Goal: Task Accomplishment & Management: Complete application form

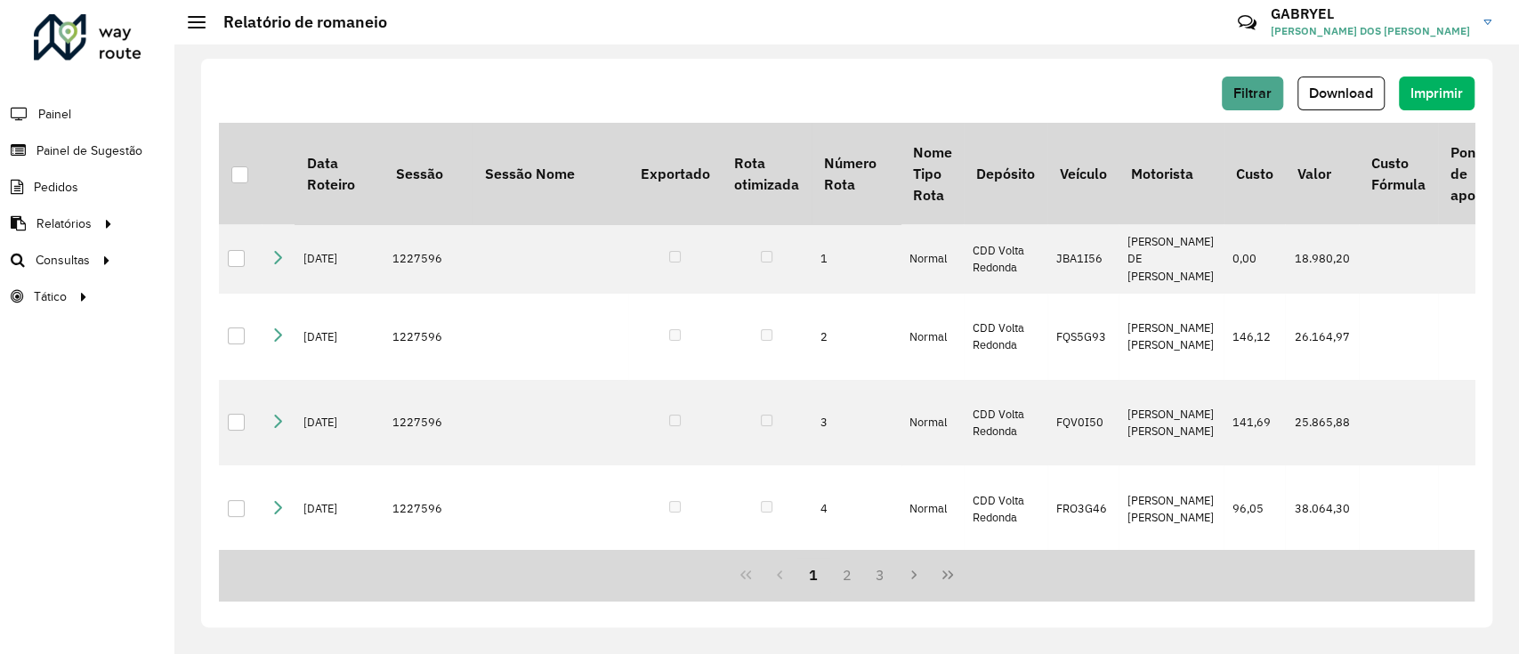
click at [92, 125] on li "Painel" at bounding box center [87, 113] width 174 height 37
click at [64, 110] on span "Painel" at bounding box center [56, 114] width 36 height 19
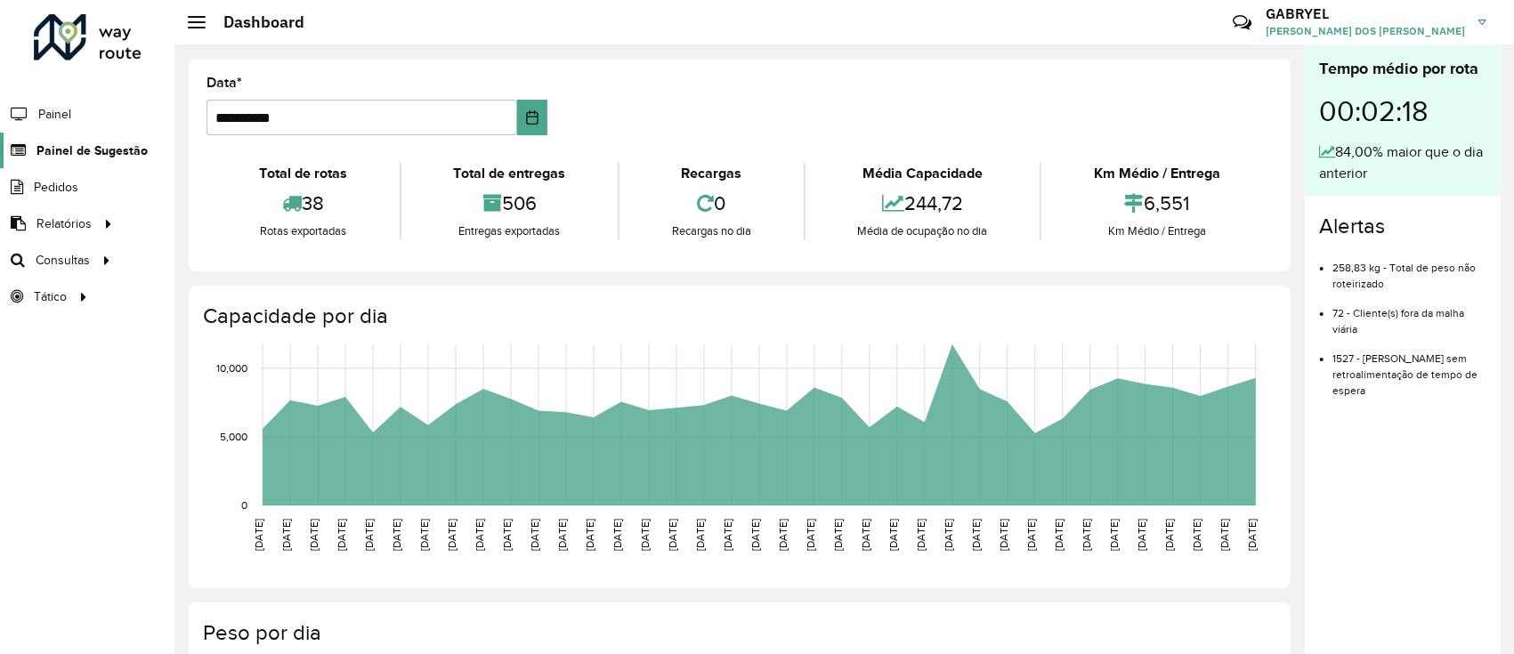
click at [117, 150] on span "Painel de Sugestão" at bounding box center [91, 150] width 111 height 19
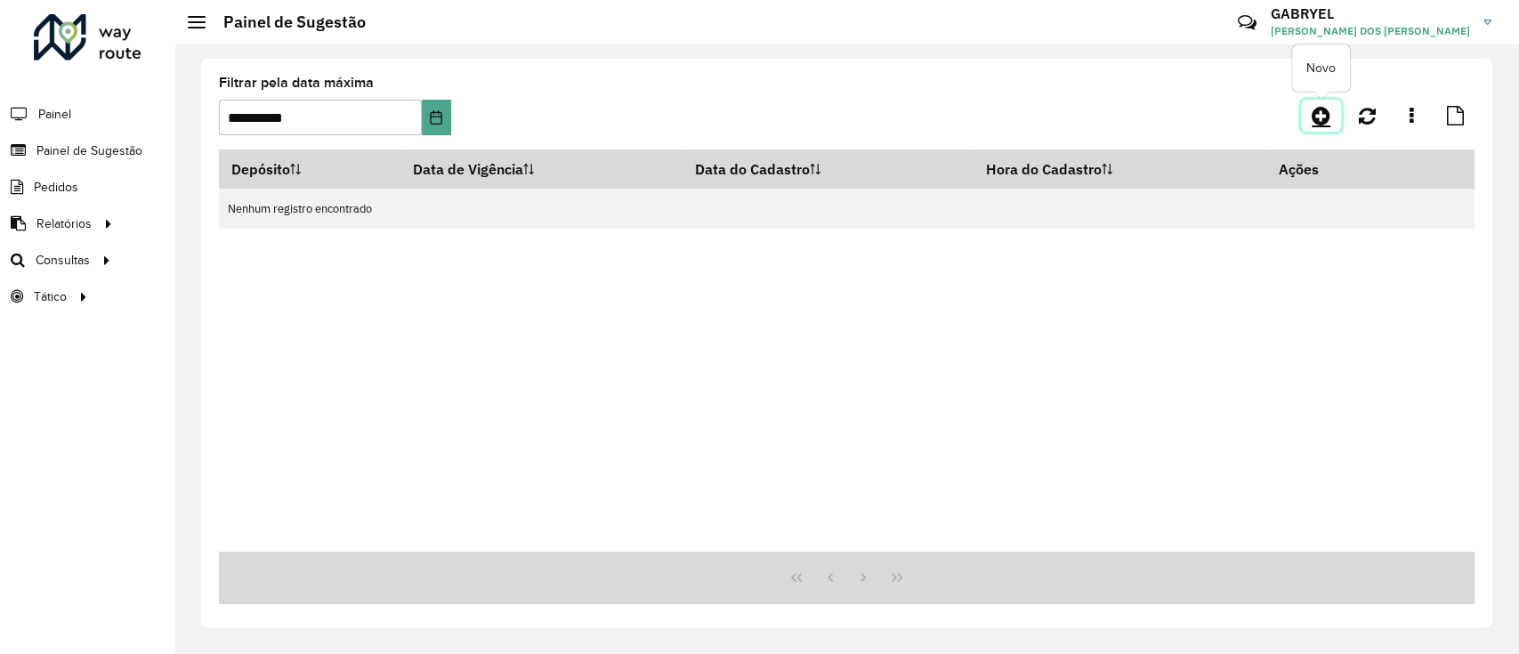
click at [1317, 105] on icon at bounding box center [1321, 115] width 19 height 21
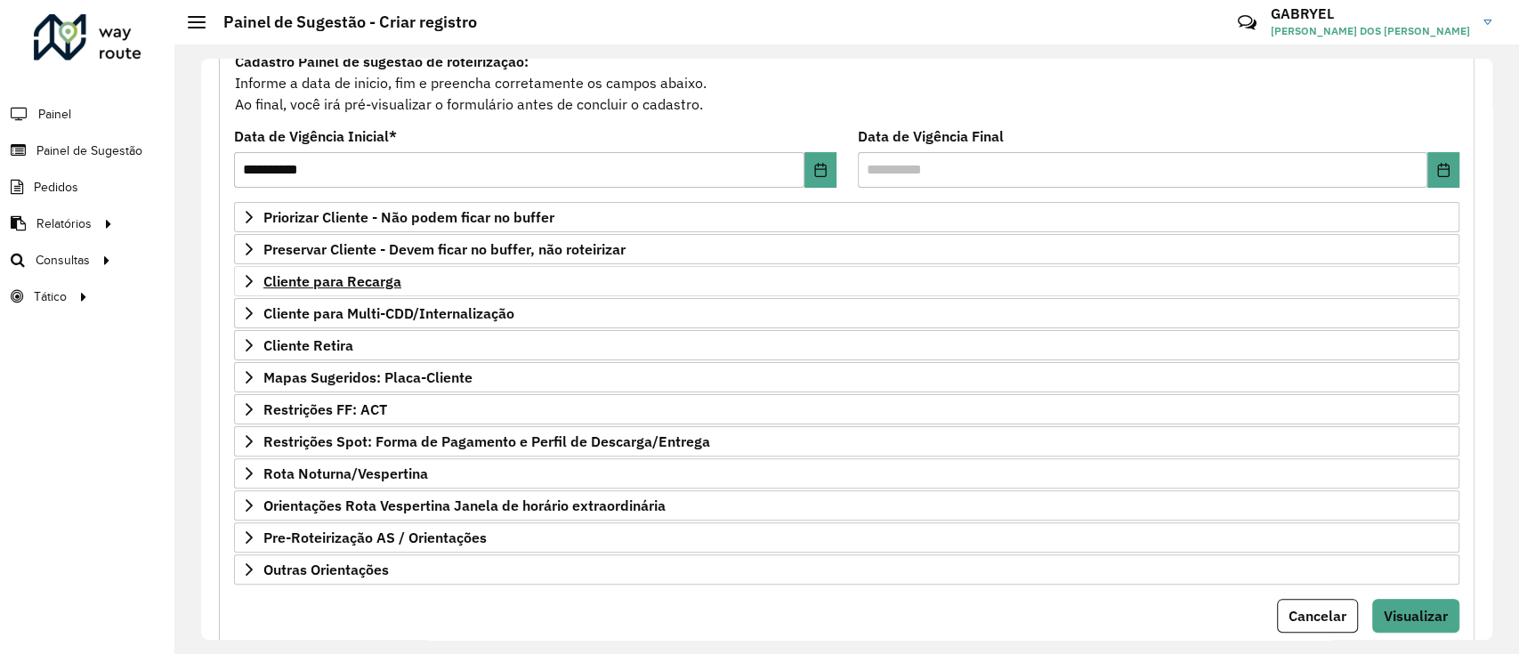
scroll to position [229, 0]
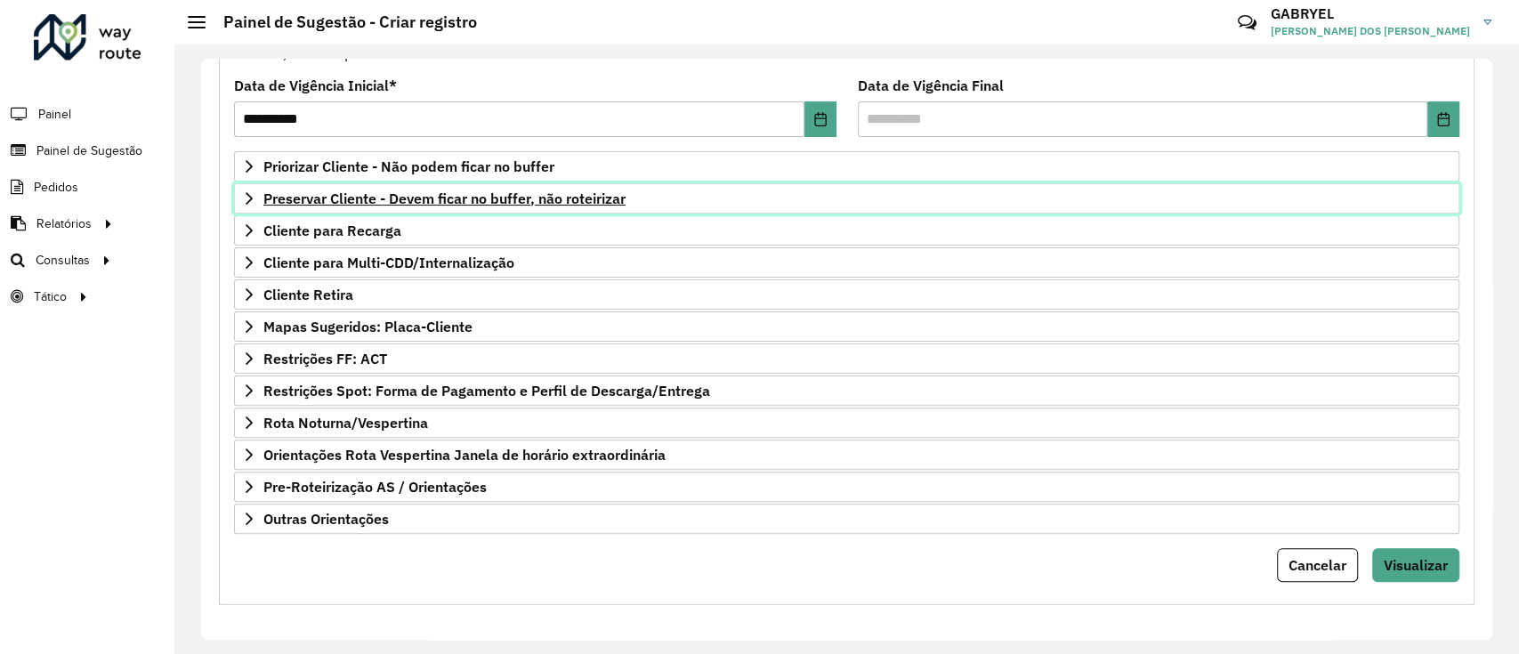
click at [409, 193] on span "Preservar Cliente - Devem ficar no buffer, não roteirizar" at bounding box center [444, 198] width 362 height 14
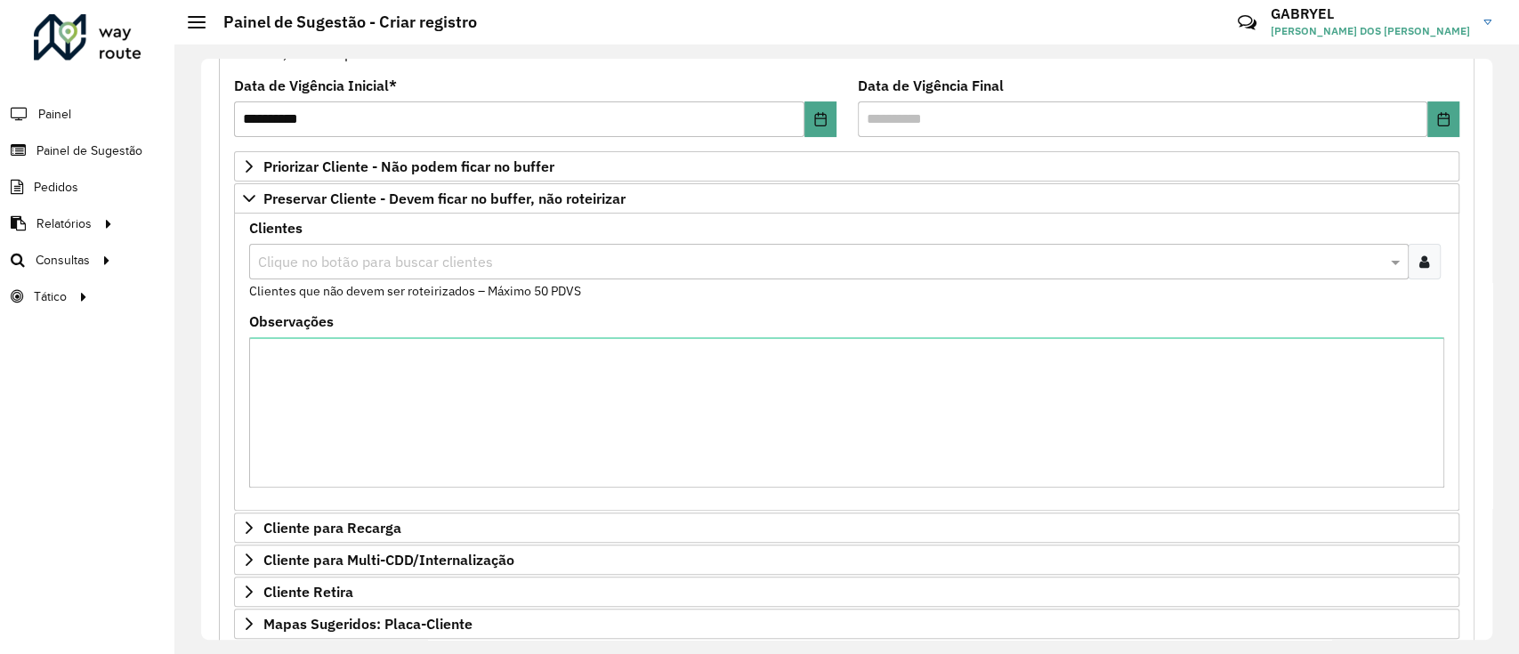
click at [1423, 270] on div at bounding box center [1424, 262] width 33 height 36
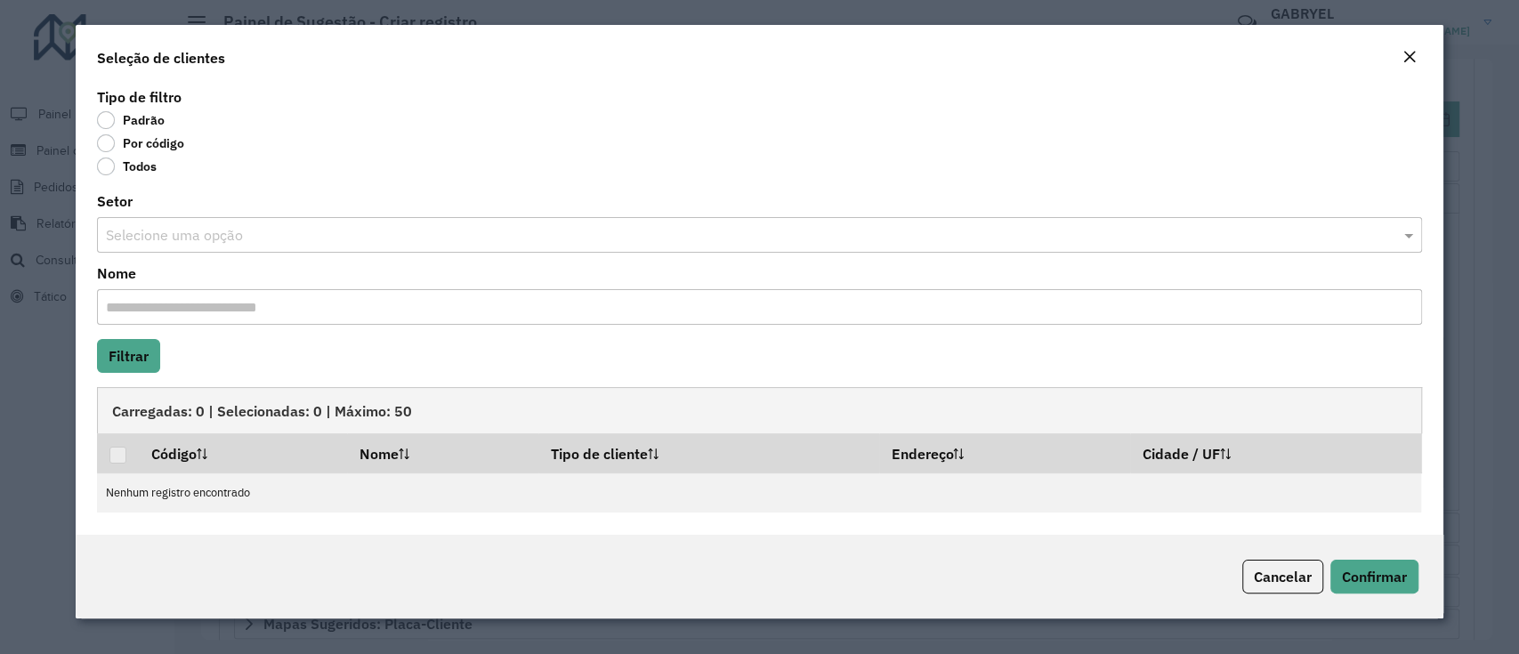
click at [107, 145] on label "Por código" at bounding box center [140, 143] width 87 height 18
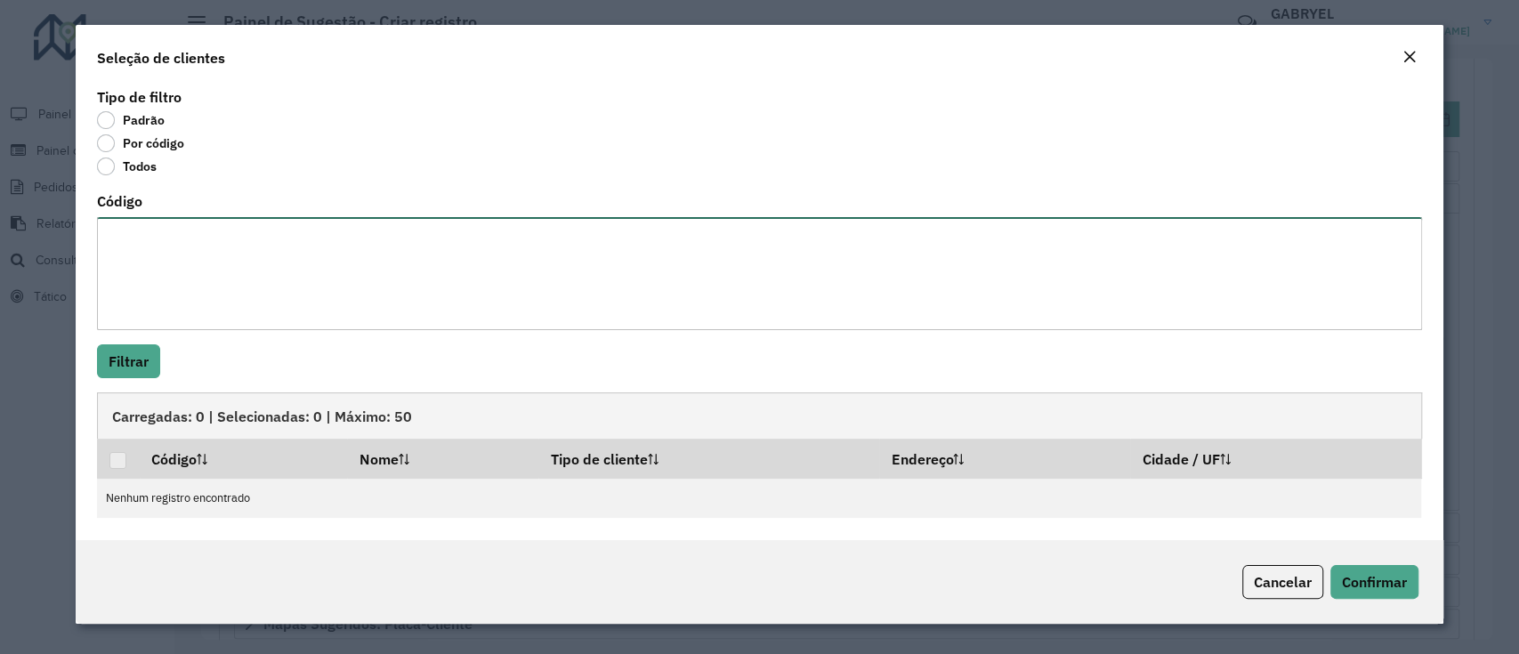
click at [201, 261] on textarea "Código" at bounding box center [759, 273] width 1324 height 113
paste textarea "**** **** **** **** **** **** ***** ***** ***** ***** ***** ***** ***** ***** *…"
type textarea "**** **** **** **** **** **** ***** ***** ***** ***** ***** ***** ***** ***** *…"
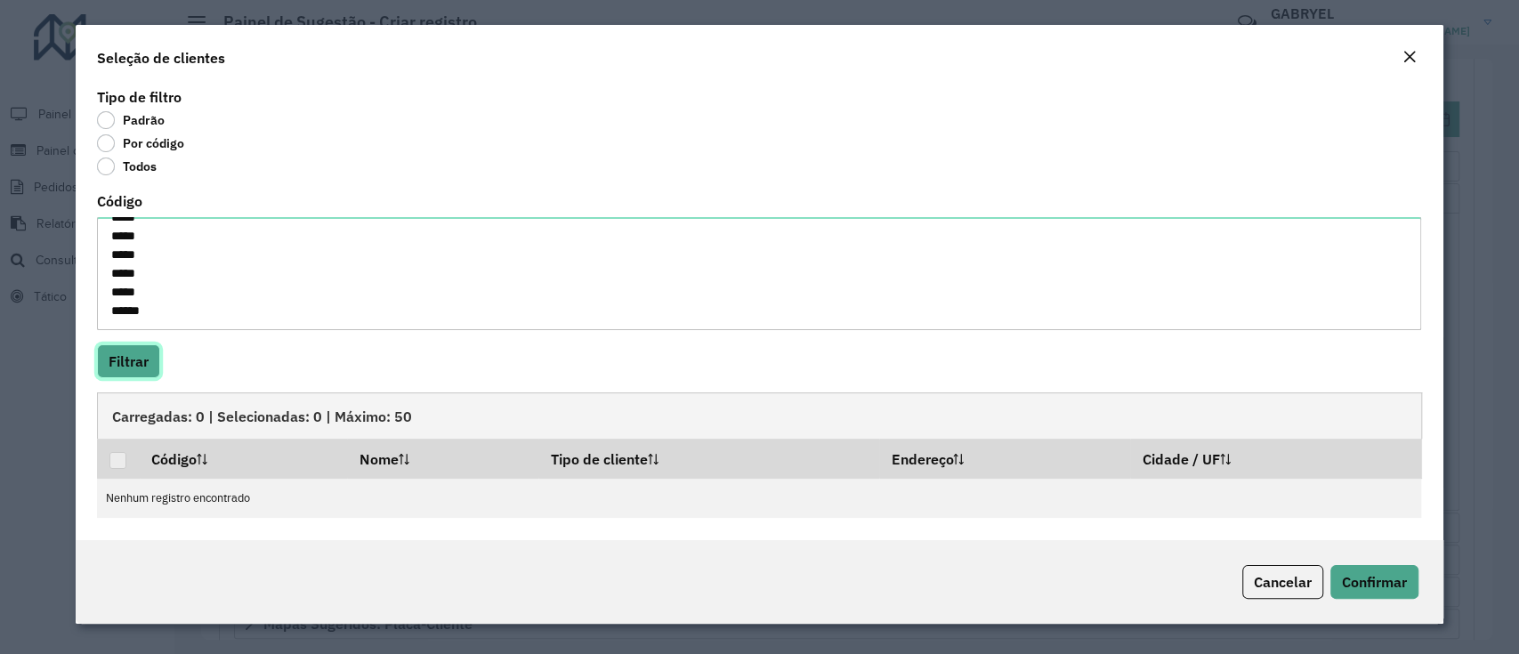
click at [141, 370] on button "Filtrar" at bounding box center [128, 361] width 63 height 34
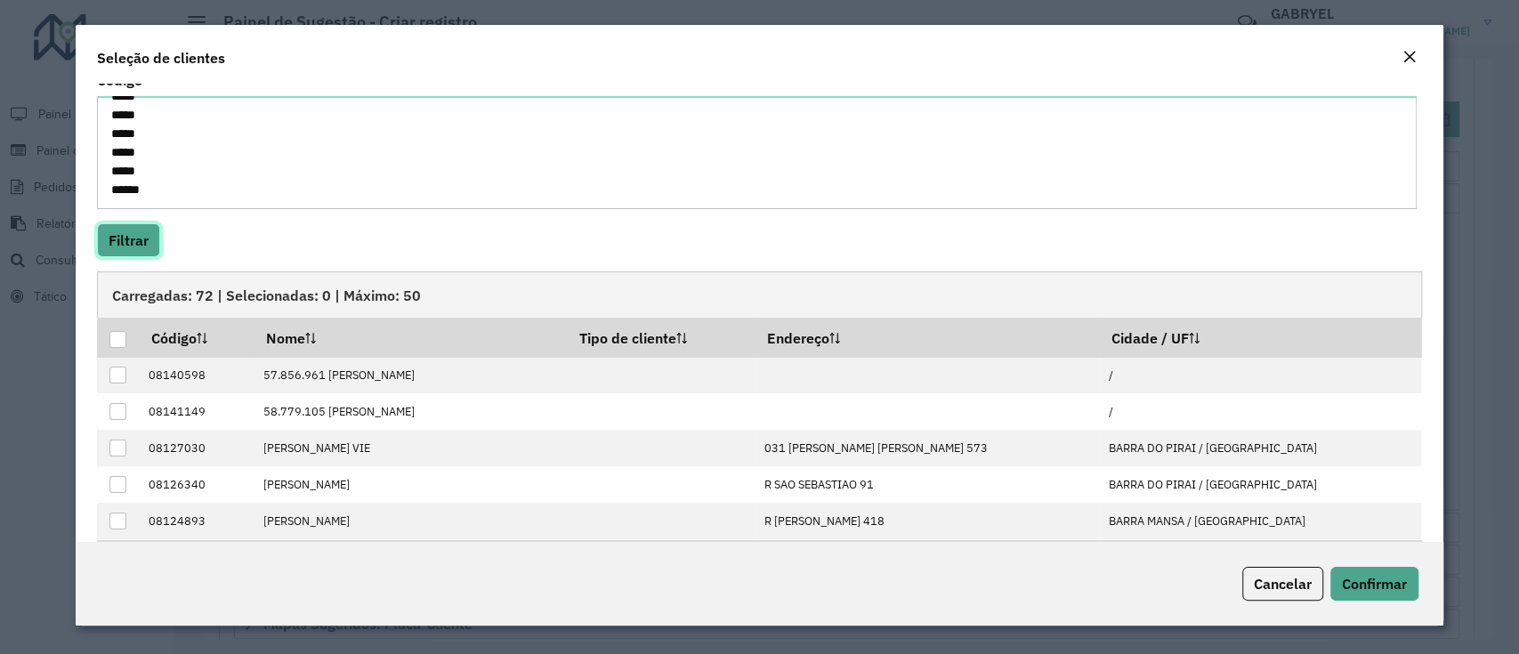
scroll to position [192, 0]
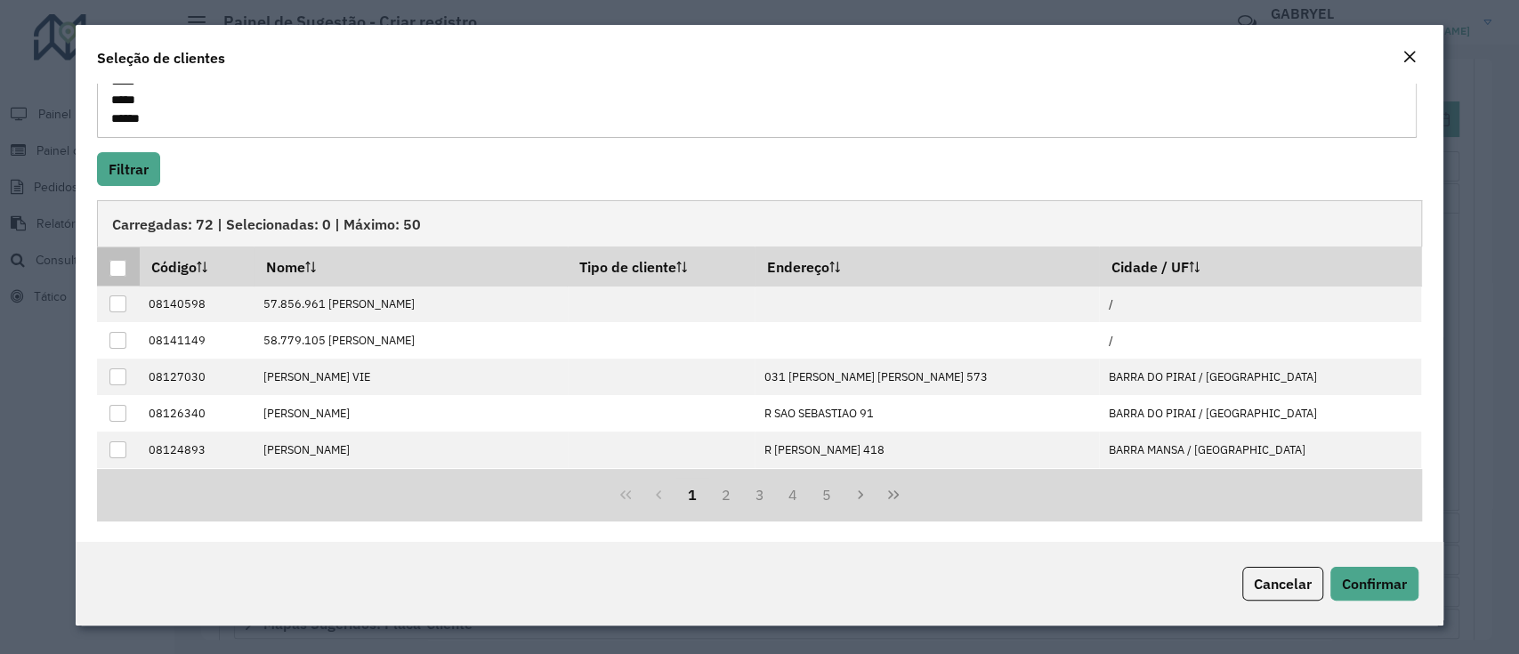
click at [114, 268] on div at bounding box center [117, 268] width 17 height 17
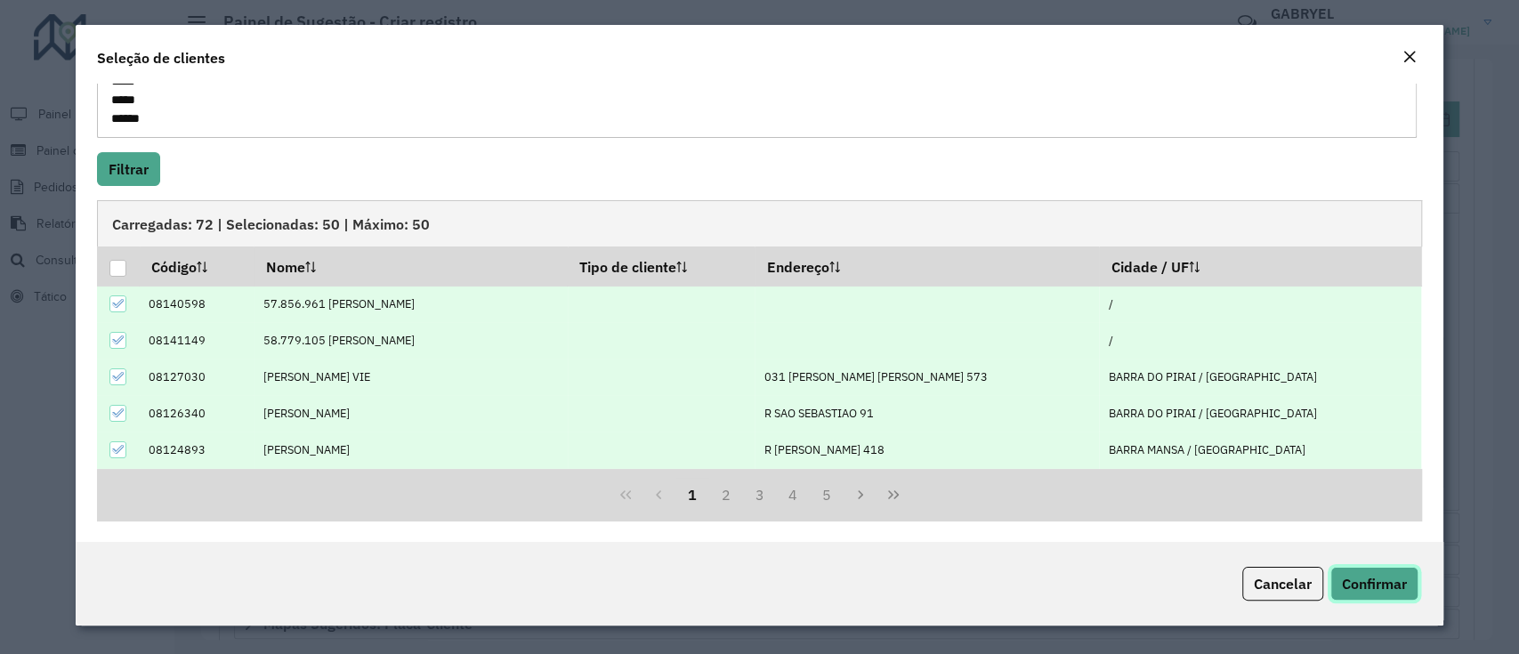
click at [1371, 580] on span "Confirmar" at bounding box center [1374, 584] width 65 height 18
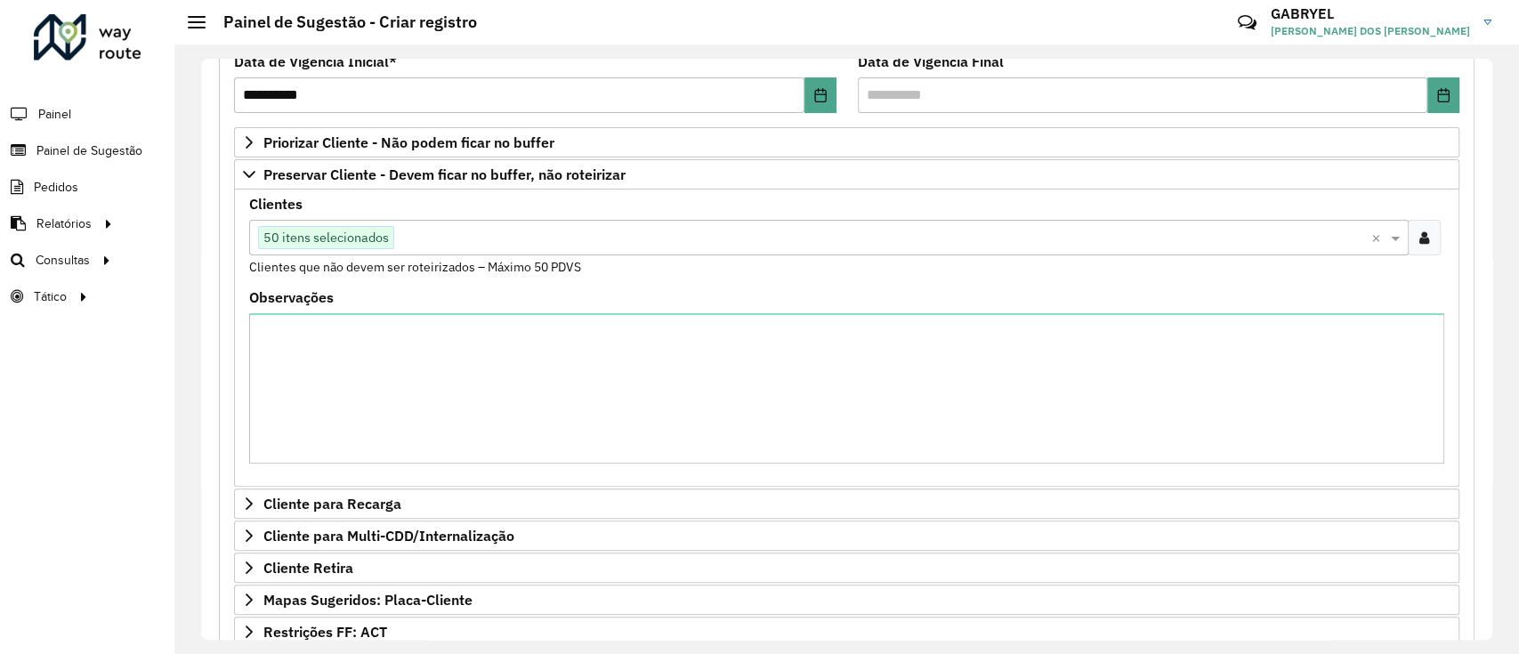
scroll to position [171, 0]
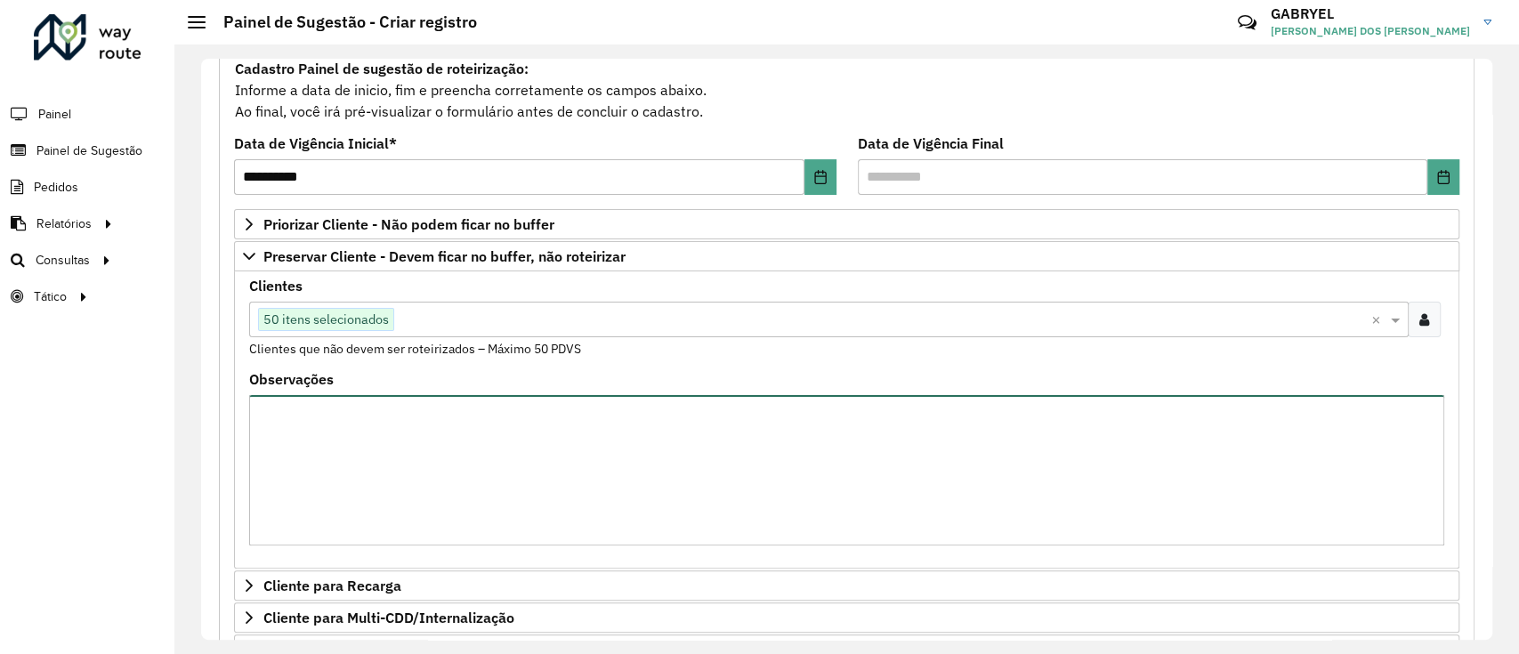
click at [455, 414] on textarea "Observações" at bounding box center [846, 470] width 1195 height 150
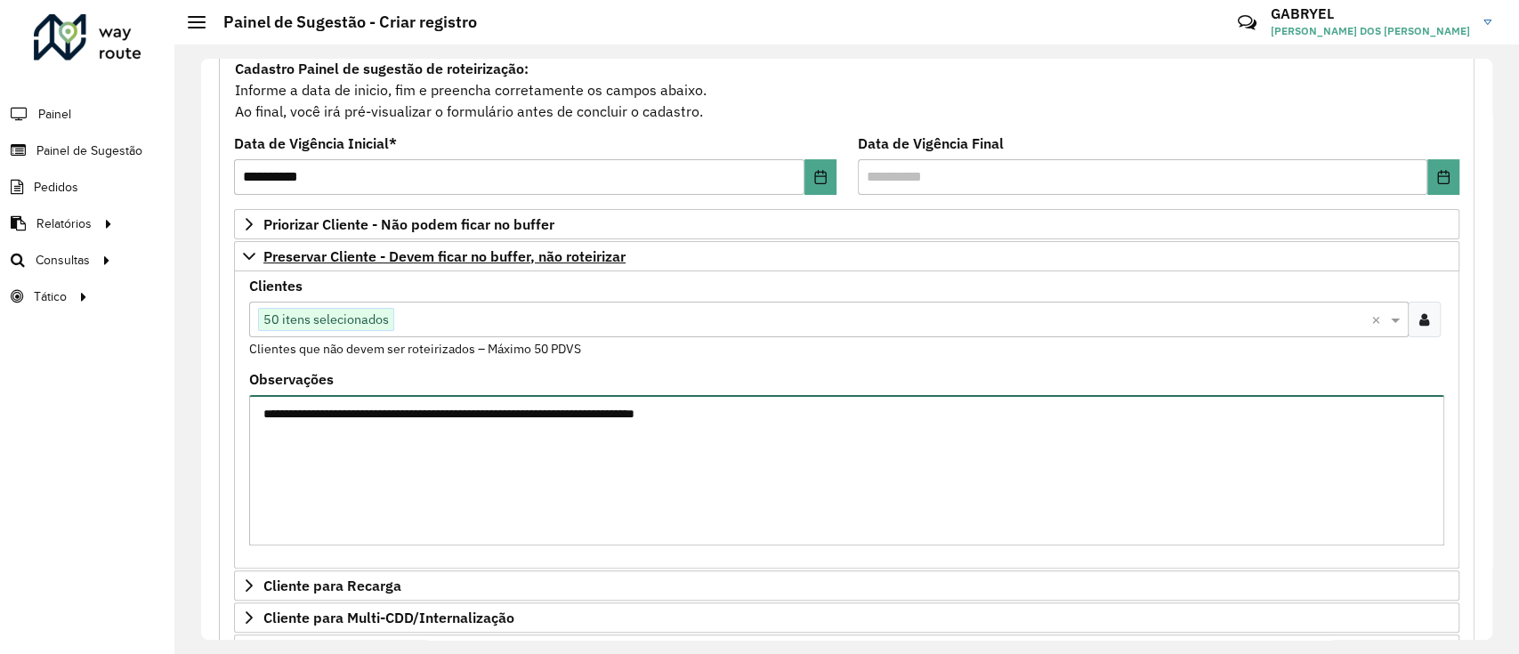
type textarea "**********"
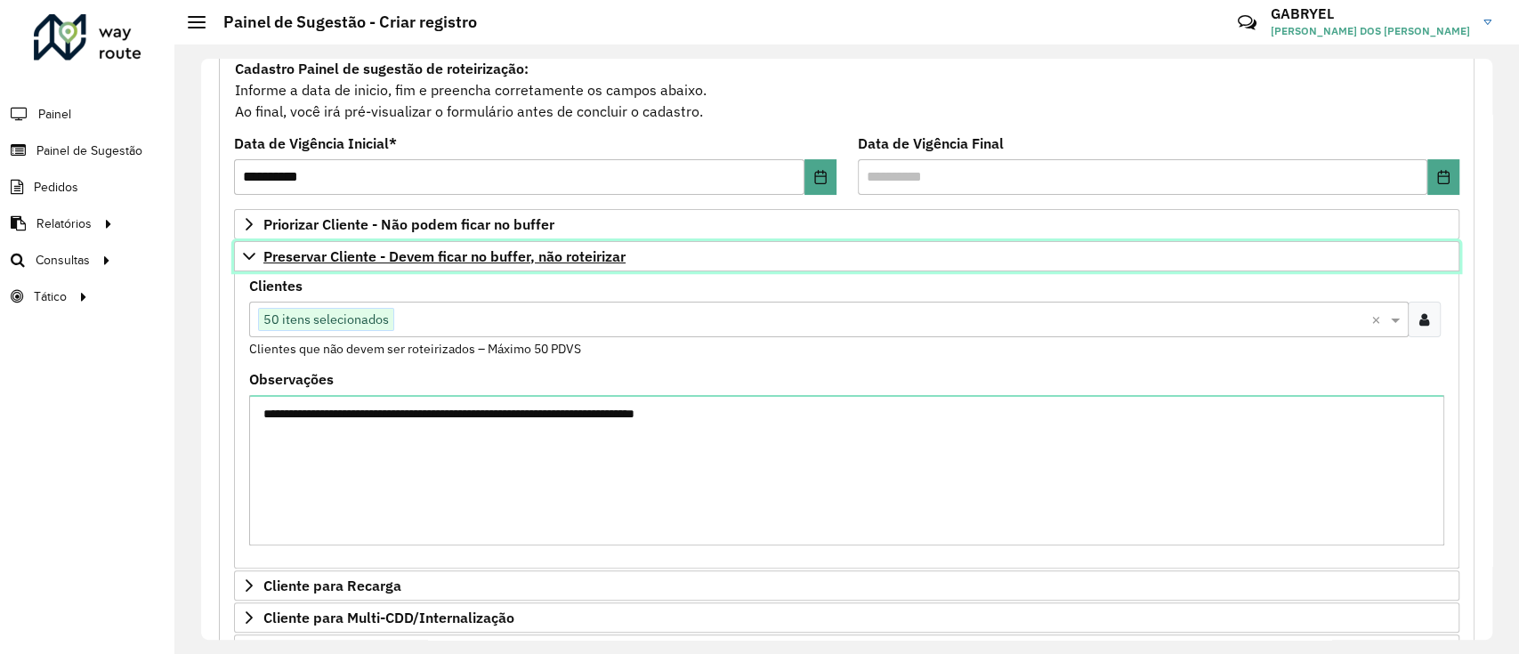
click at [488, 266] on link "Preservar Cliente - Devem ficar no buffer, não roteirizar" at bounding box center [846, 256] width 1225 height 30
